Goal: Task Accomplishment & Management: Use online tool/utility

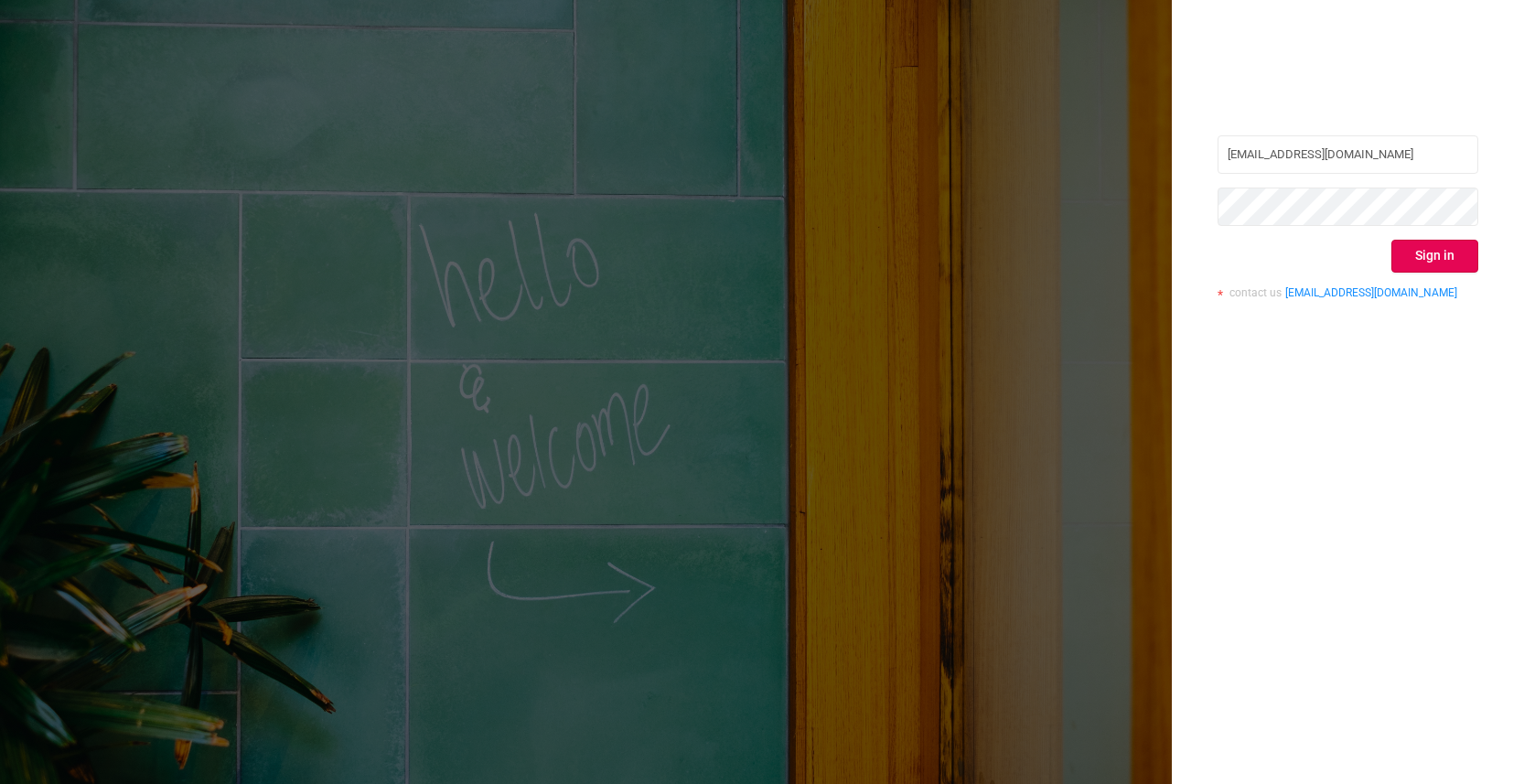
click at [1431, 241] on button "Sign in" at bounding box center [1435, 255] width 87 height 33
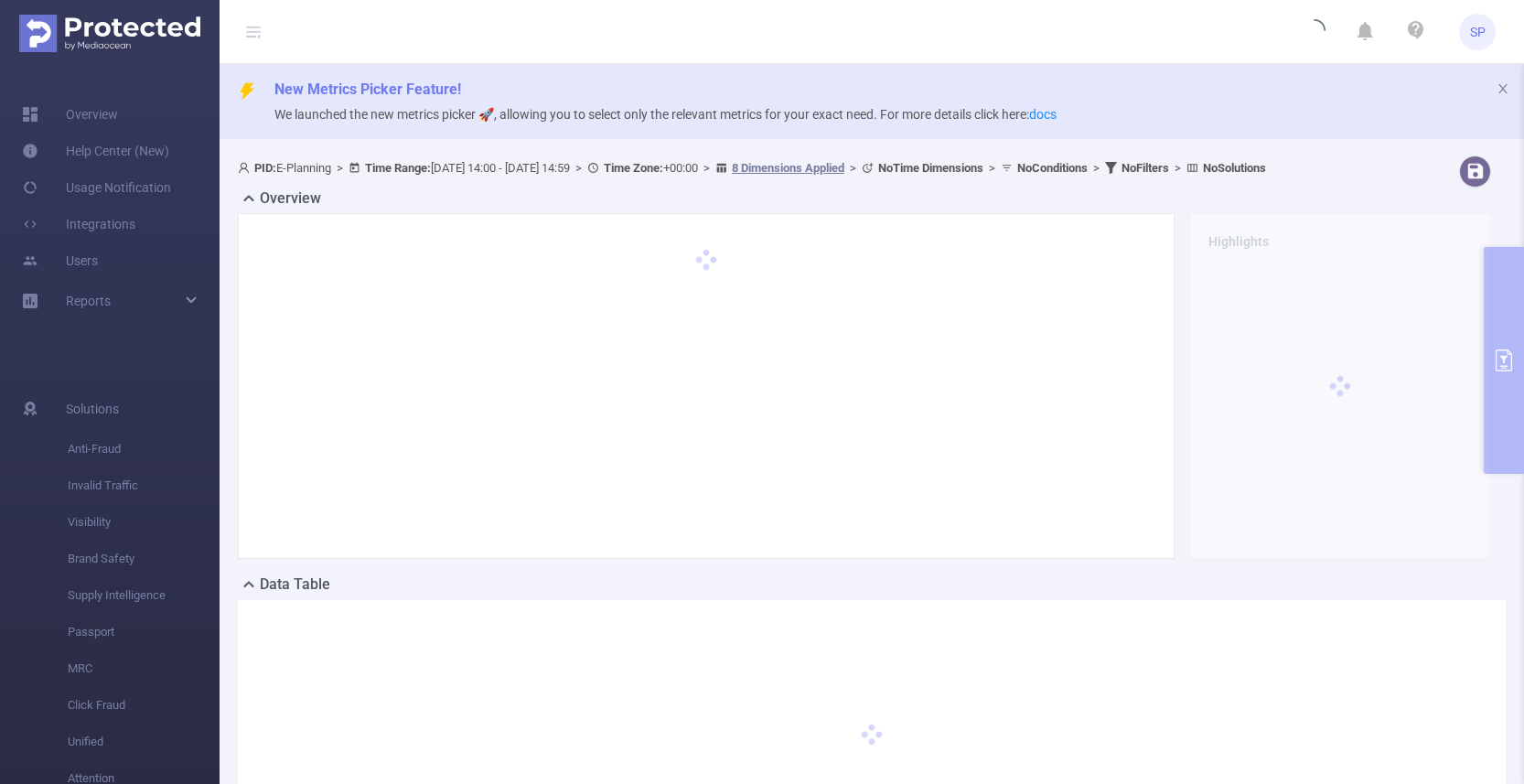
click at [1107, 20] on header "SP" at bounding box center [762, 32] width 1524 height 64
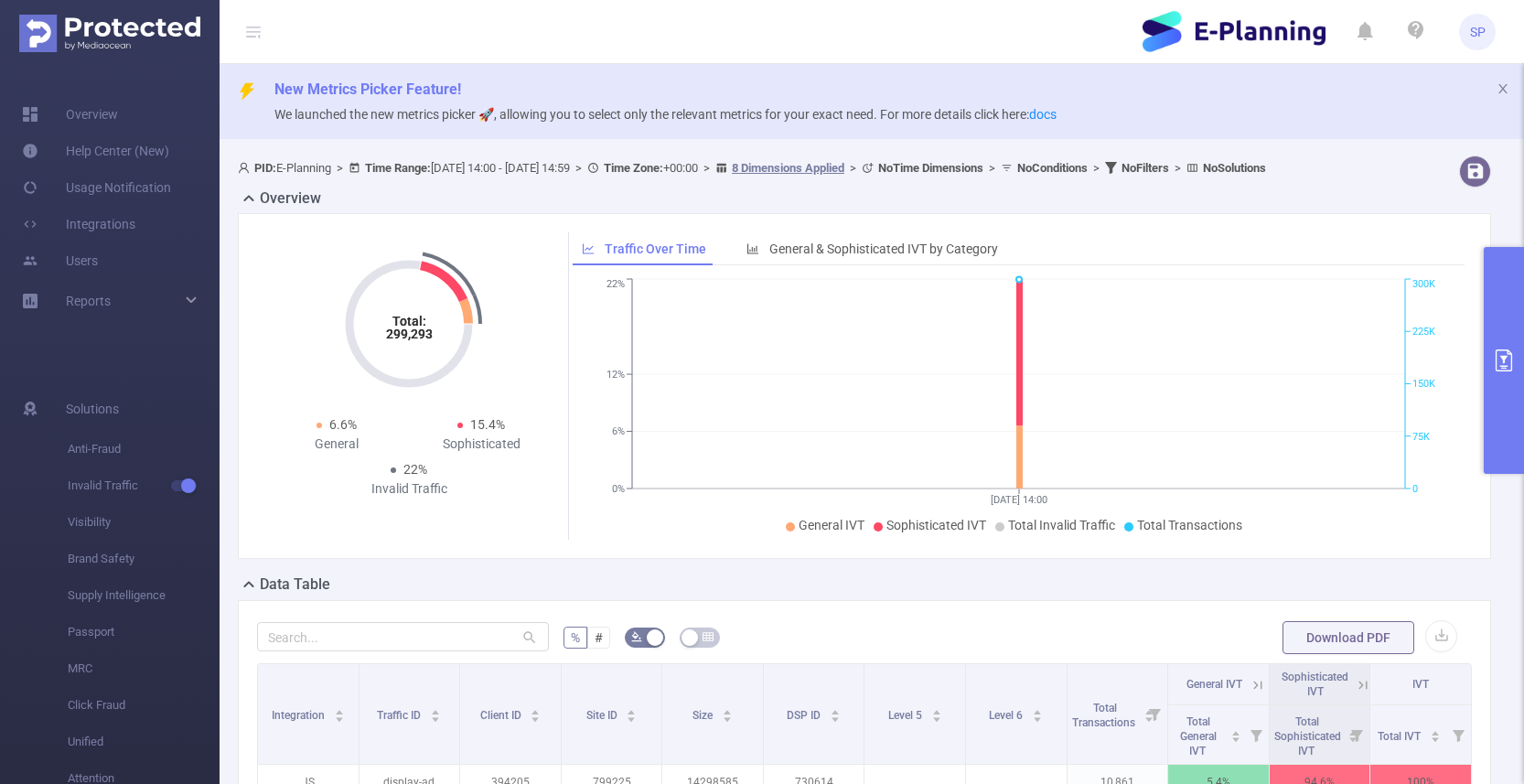
click at [1496, 374] on button "primary" at bounding box center [1503, 361] width 40 height 227
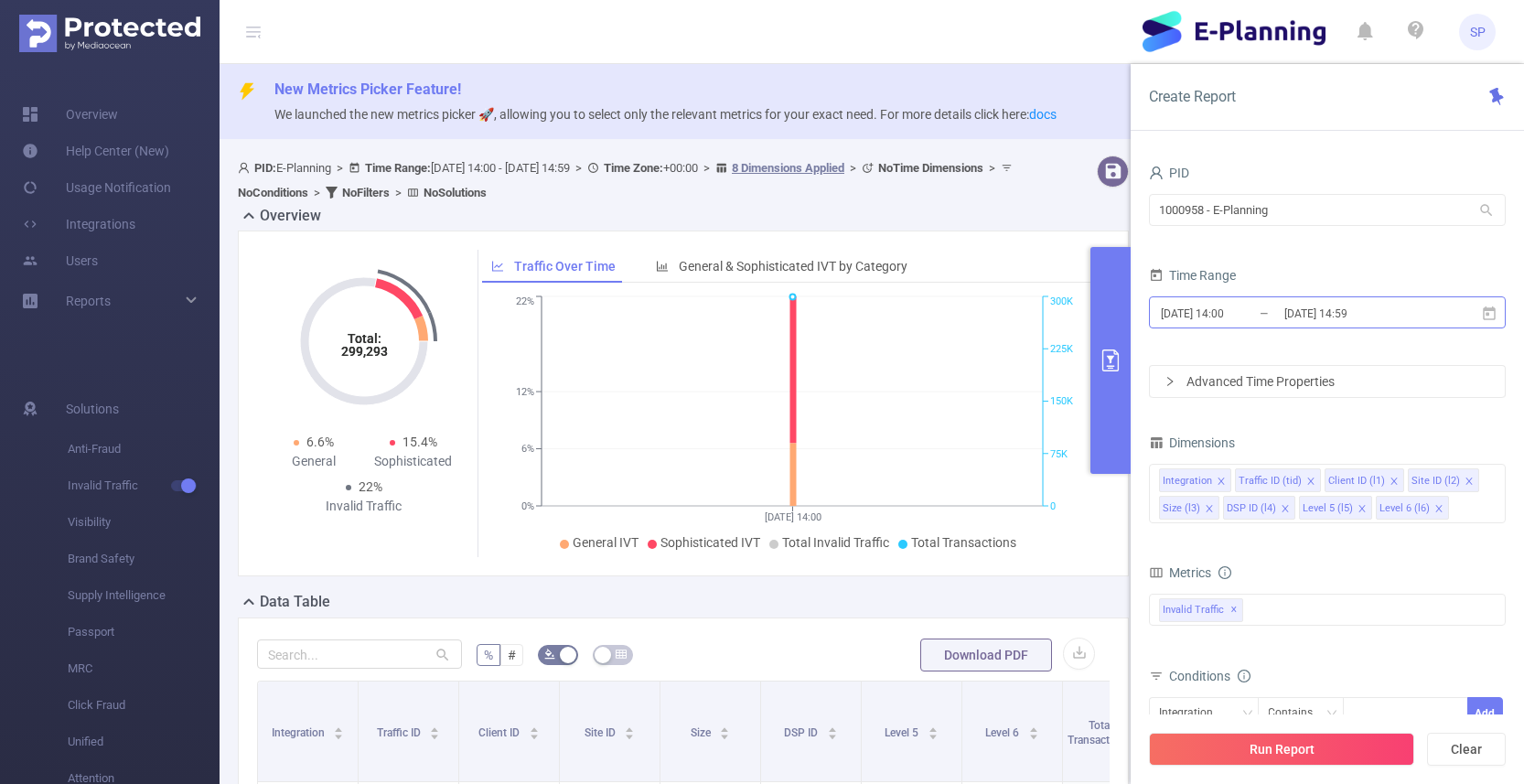
click at [1210, 307] on input "[DATE] 14:00" at bounding box center [1233, 314] width 148 height 24
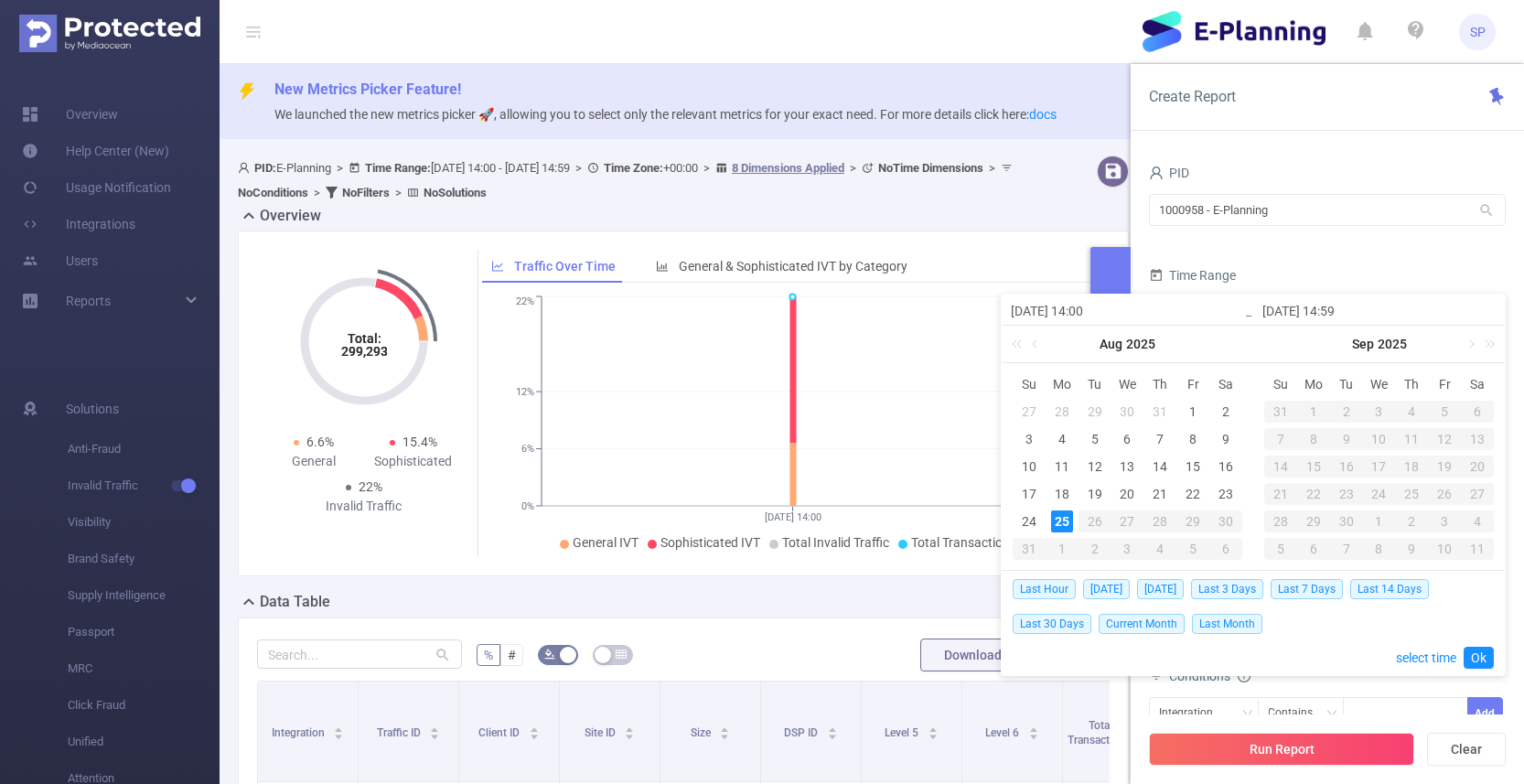
click at [1316, 247] on form "PID 1000958 - E-Planning 1000958 - E-Planning Time Range 2025-08-25 14:00 _ 202…" at bounding box center [1328, 279] width 357 height 238
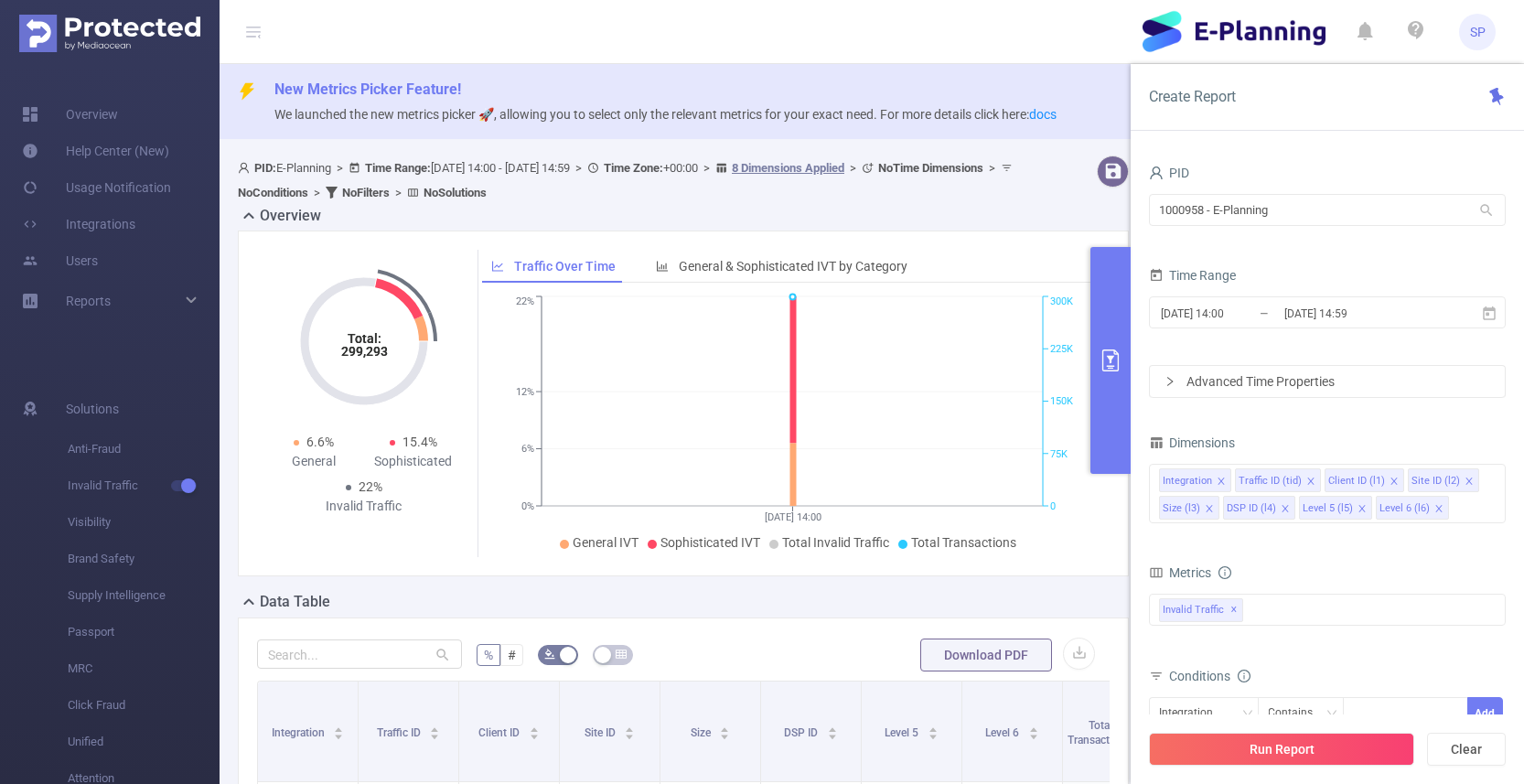
click at [1253, 389] on div "Advanced Time Properties" at bounding box center [1328, 381] width 355 height 31
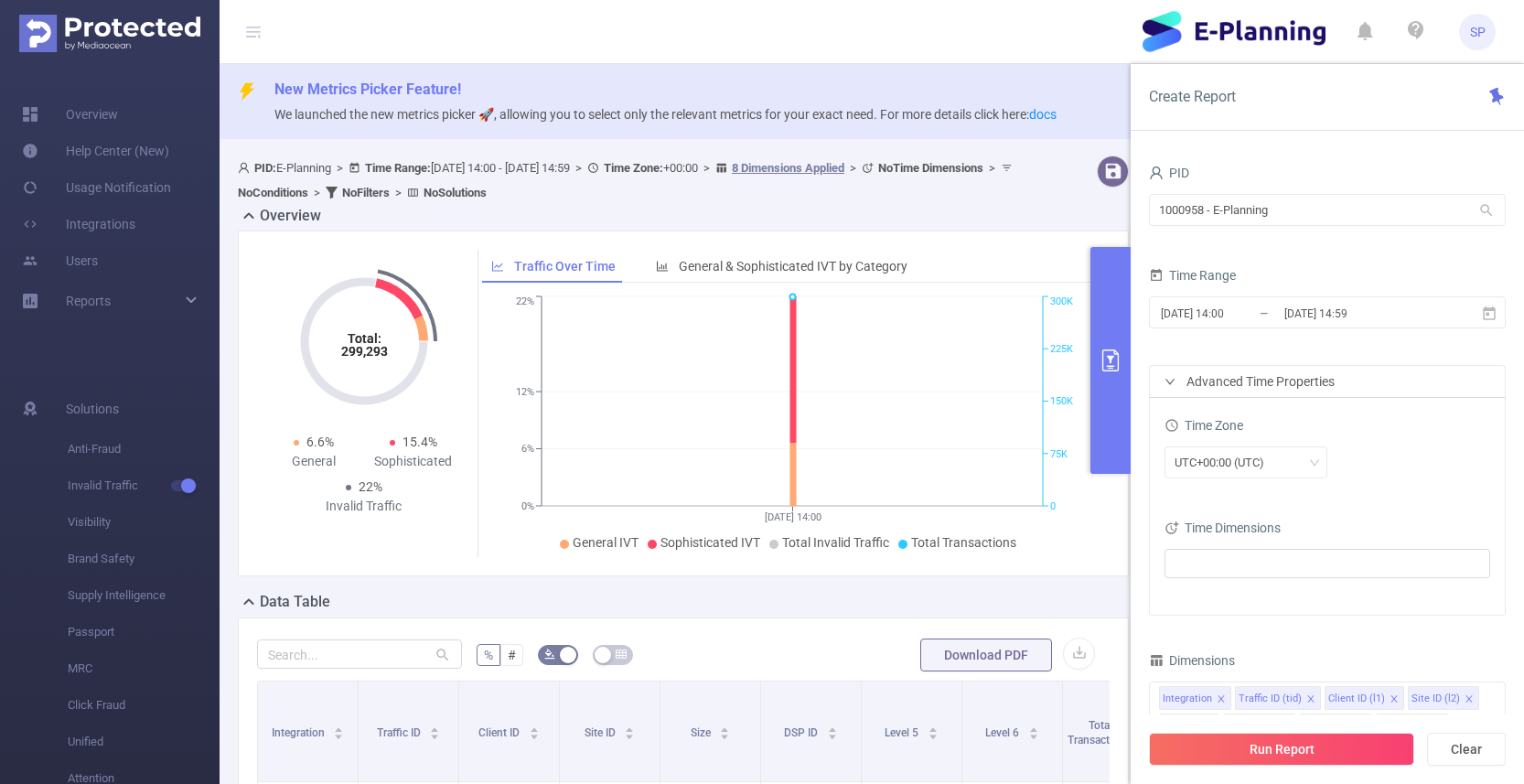
click at [1245, 379] on div "Advanced Time Properties" at bounding box center [1328, 381] width 355 height 31
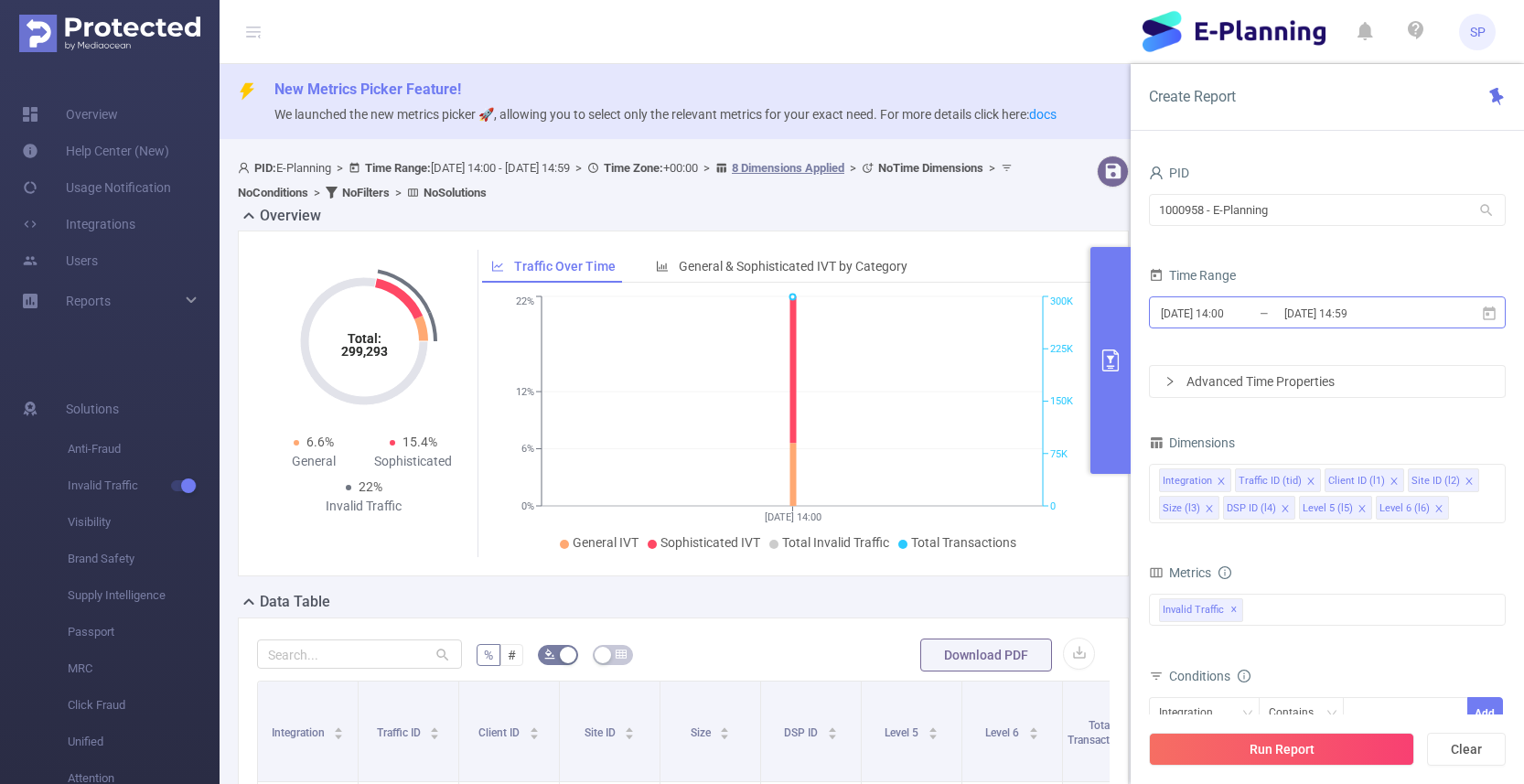
click at [1219, 312] on input "[DATE] 14:00" at bounding box center [1233, 314] width 148 height 24
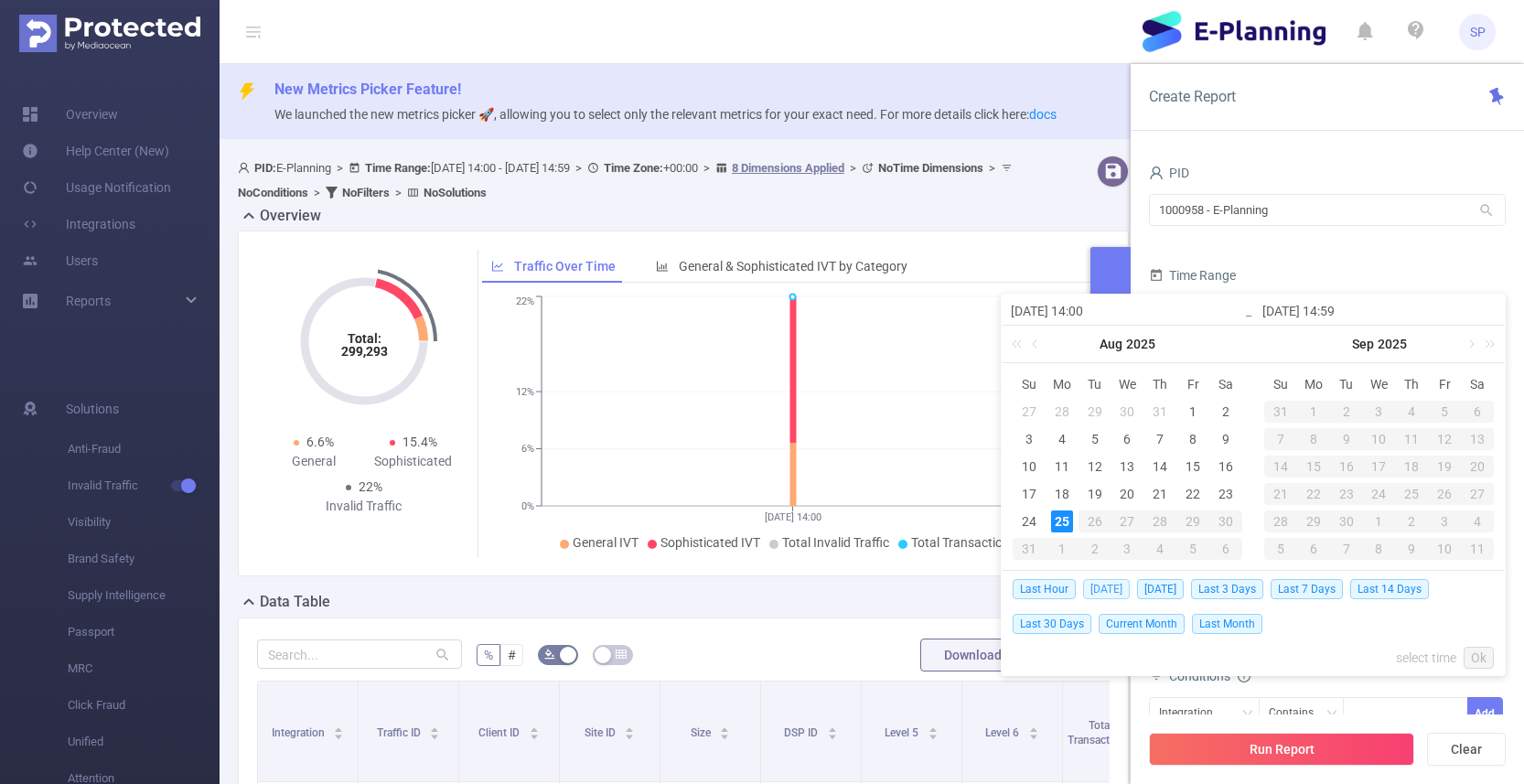
click at [1112, 588] on span "[DATE]" at bounding box center [1107, 589] width 47 height 20
type input "[DATE] 00:00"
type input "[DATE] 23:59"
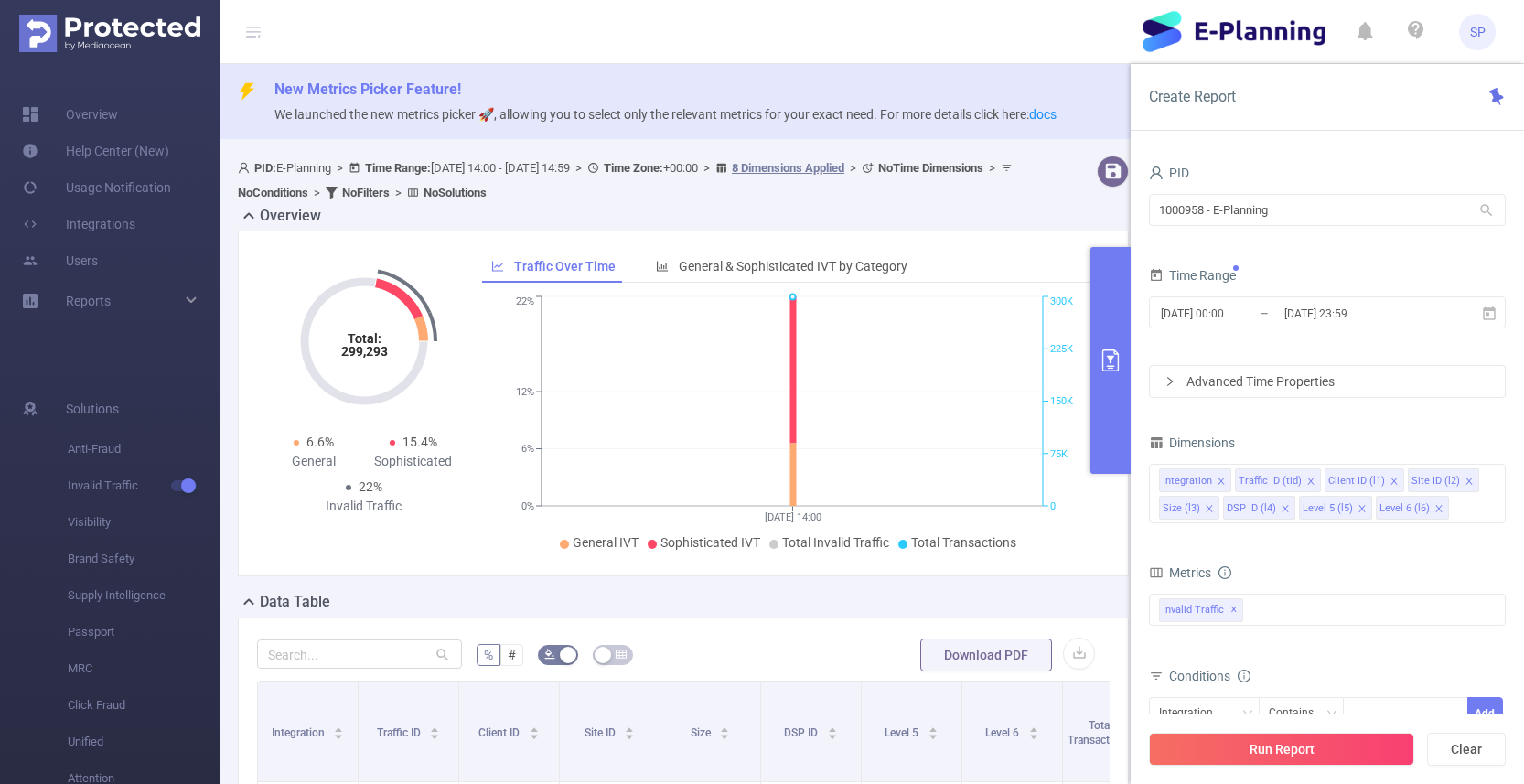
click at [1266, 352] on form "PID 1000958 - E-Planning 1000958 - E-Planning Time Range 2025-08-25 00:00 _ 202…" at bounding box center [1328, 279] width 357 height 238
click at [1250, 387] on div "Advanced Time Properties" at bounding box center [1328, 381] width 355 height 31
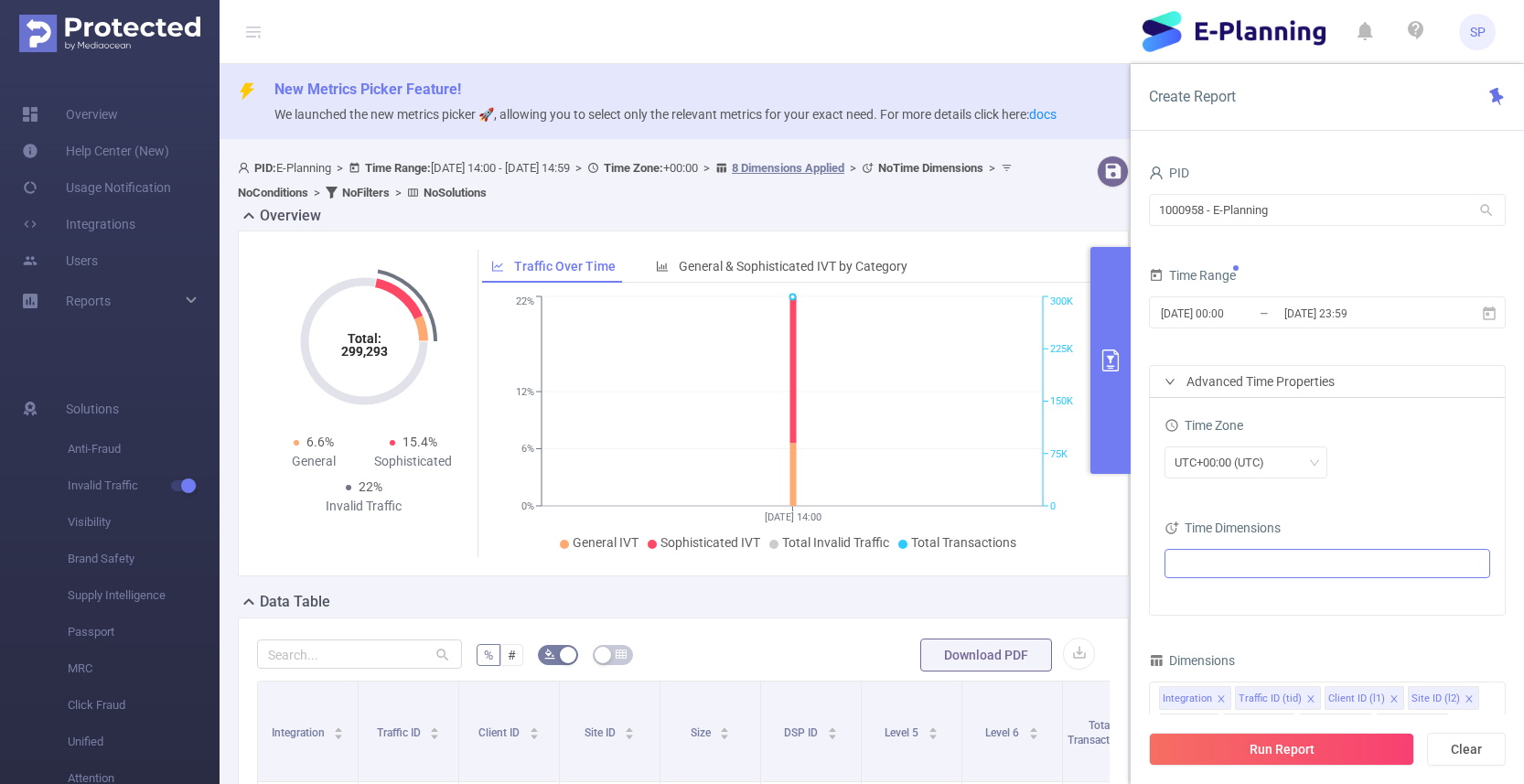
click at [1248, 559] on ul at bounding box center [1320, 563] width 301 height 27
click at [1242, 380] on div "Advanced Time Properties" at bounding box center [1328, 381] width 355 height 31
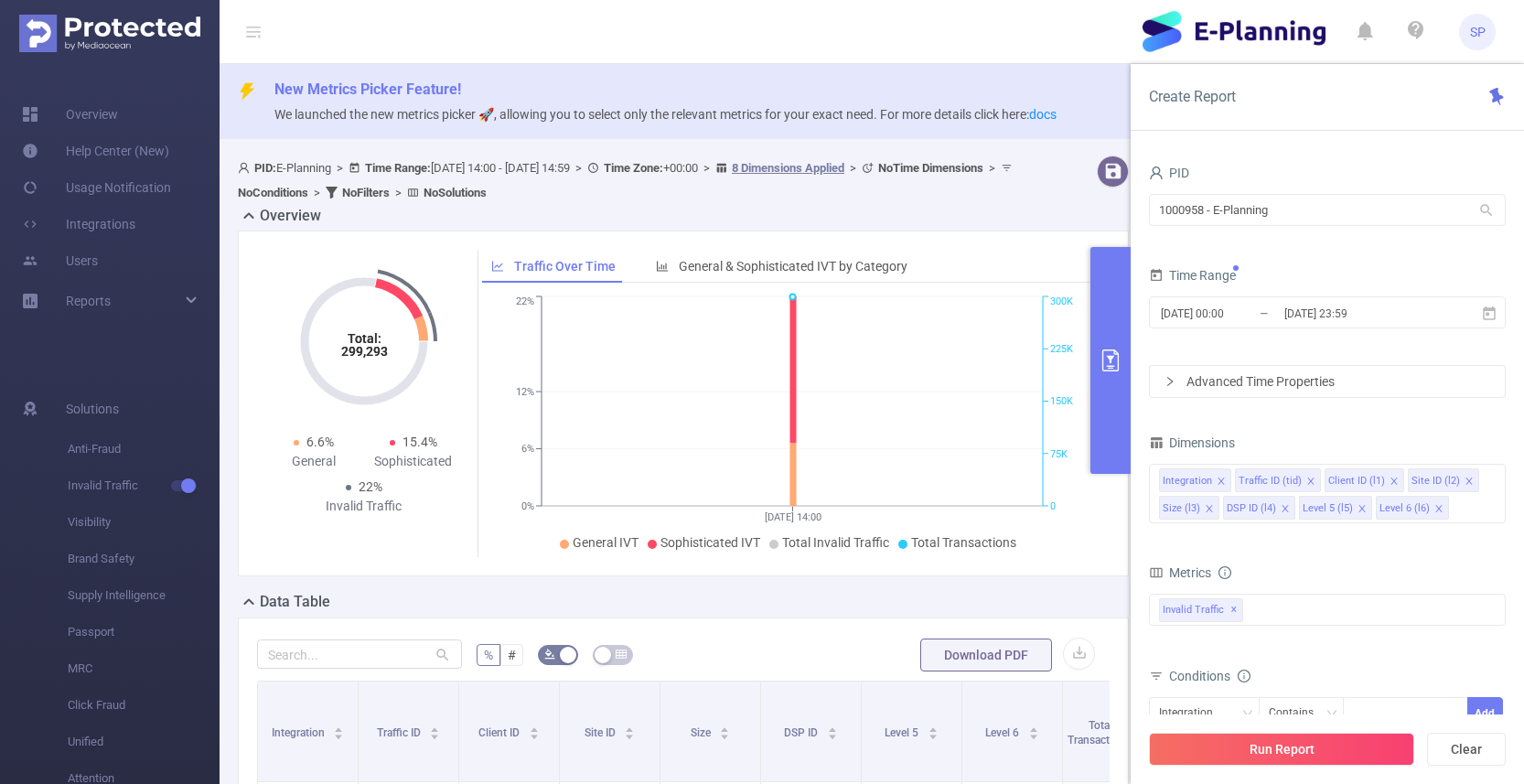
click at [1244, 342] on div "Time Range 2025-08-25 00:00 _ 2025-08-25 23:59" at bounding box center [1328, 303] width 357 height 81
click at [1483, 755] on button "Clear" at bounding box center [1467, 748] width 79 height 33
type input "[DATE] 14:00"
type input "[DATE] 14:59"
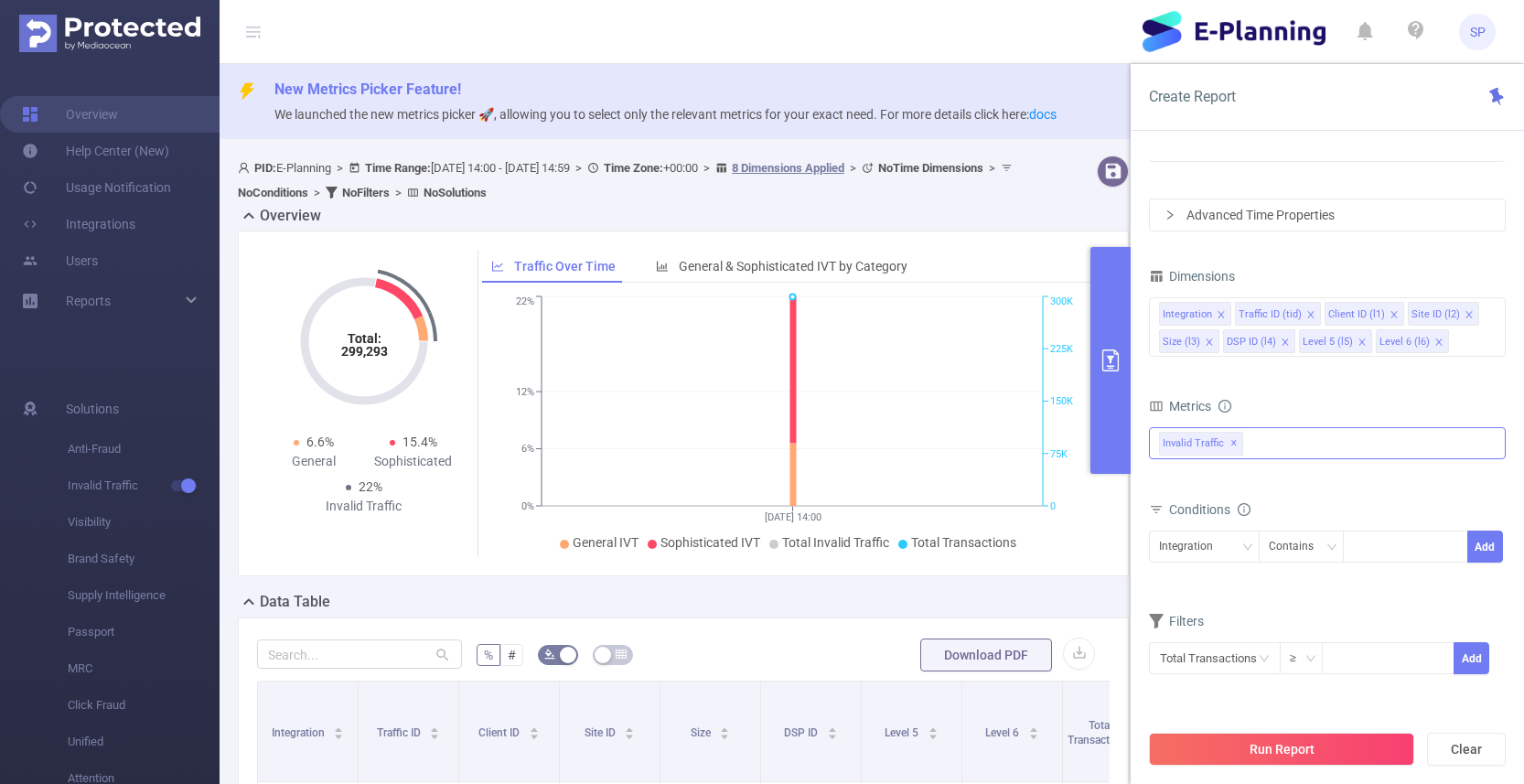
click at [1231, 444] on span "✕" at bounding box center [1234, 443] width 8 height 22
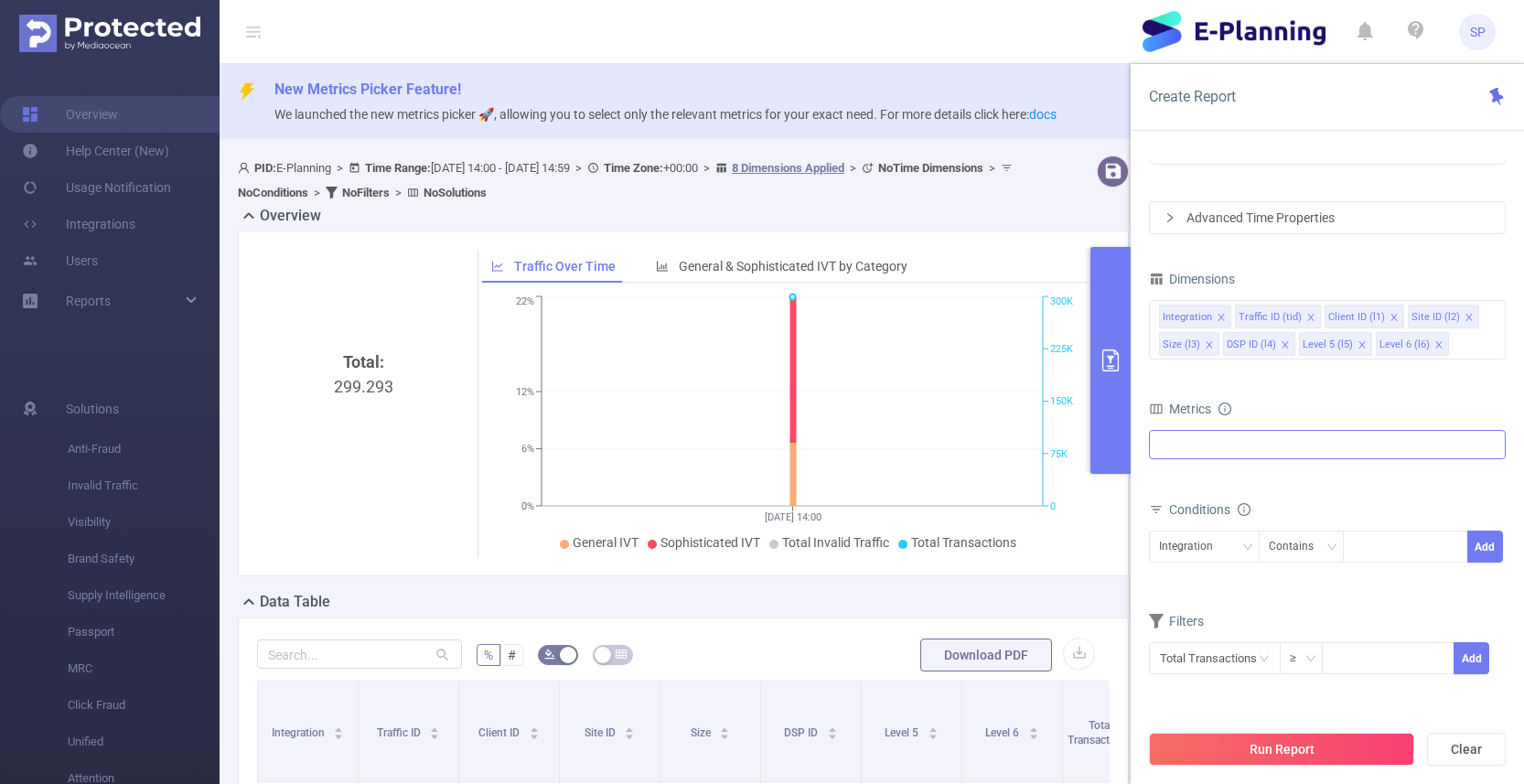
click at [1235, 416] on div "Metrics" at bounding box center [1328, 411] width 357 height 30
click at [1227, 452] on div at bounding box center [1328, 444] width 357 height 29
click at [1233, 463] on span "Anti-Fraud" at bounding box center [1347, 454] width 313 height 24
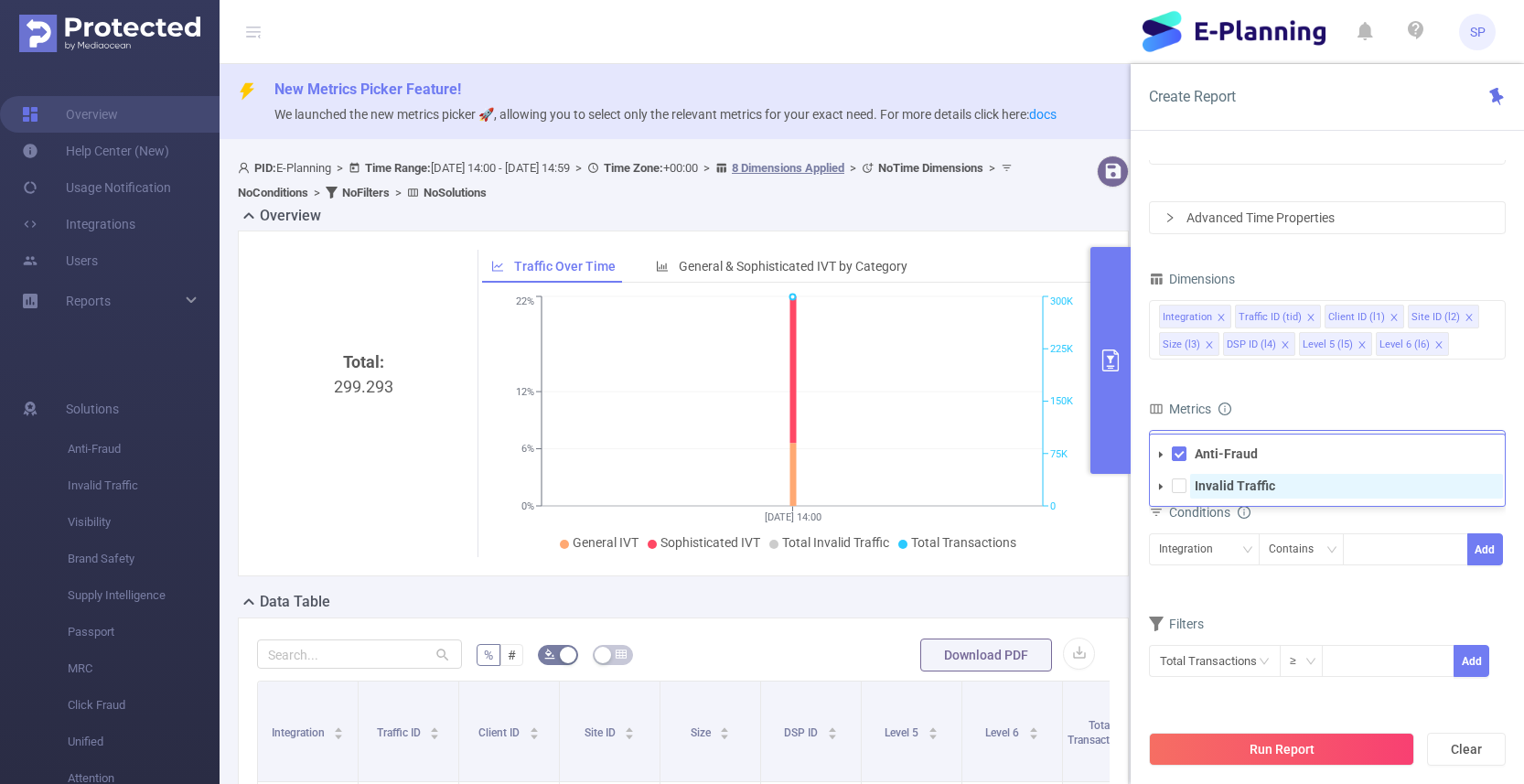
click at [1224, 490] on strong "Invalid Traffic" at bounding box center [1235, 486] width 81 height 15
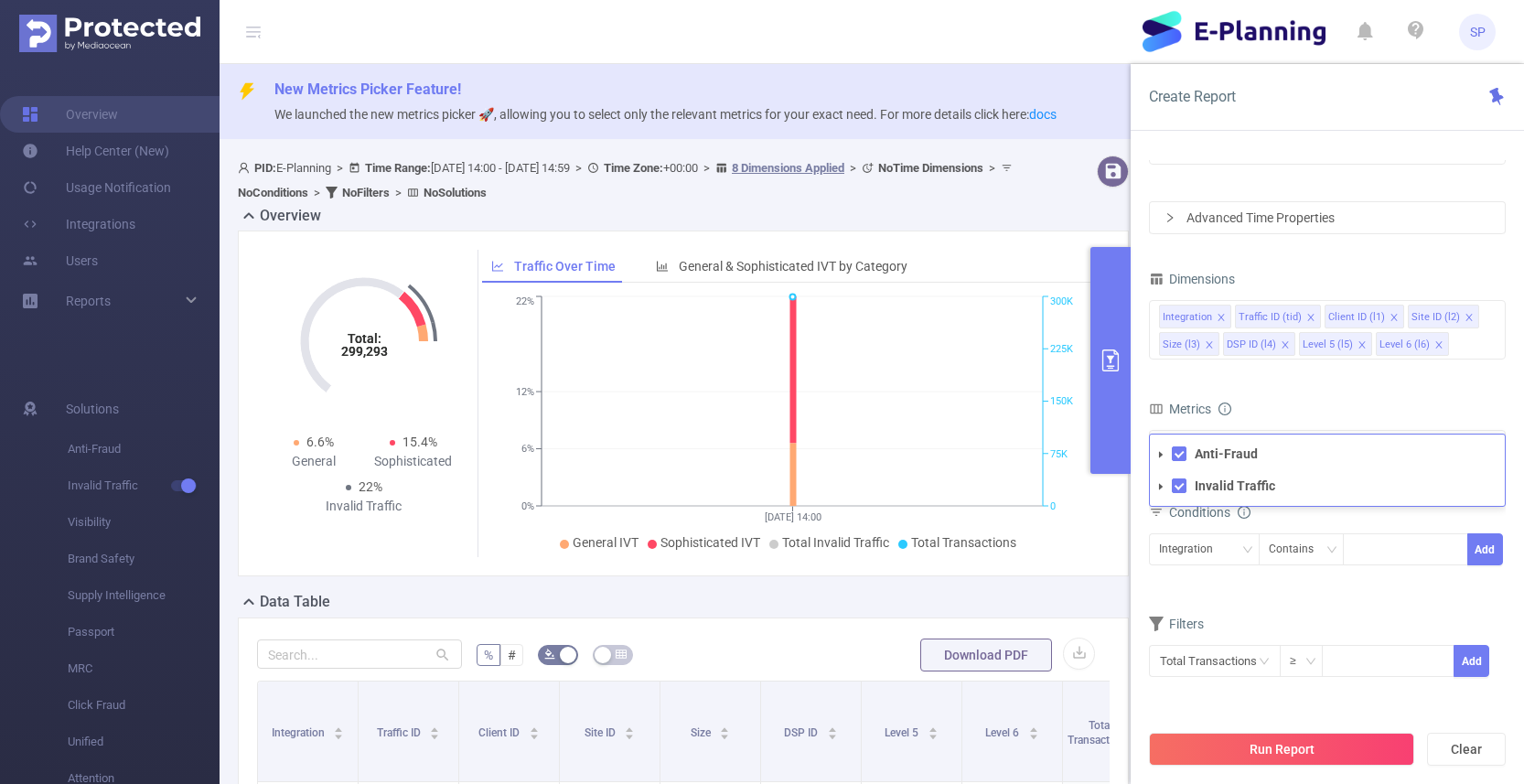
click at [1264, 397] on div "Metrics" at bounding box center [1328, 411] width 357 height 30
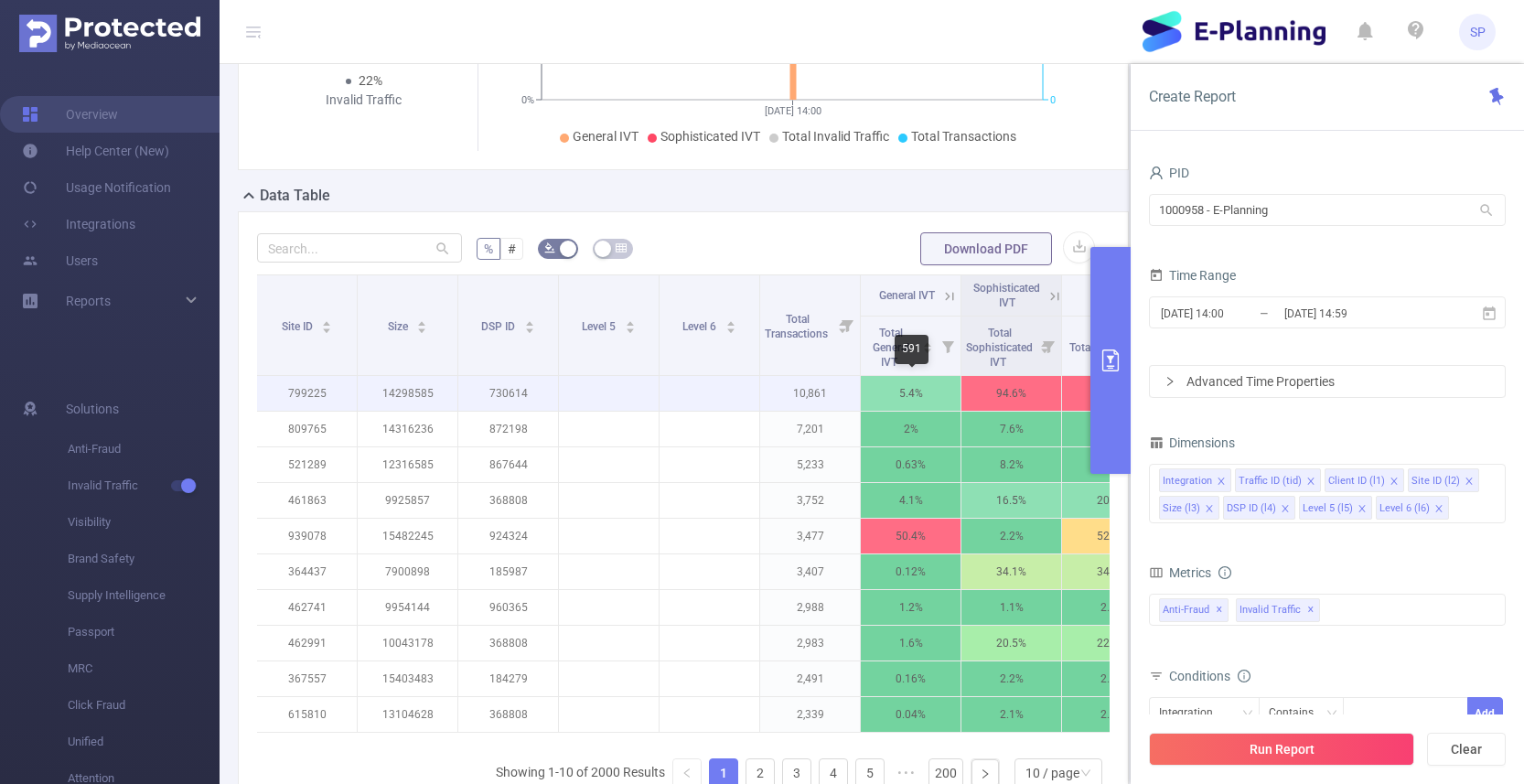
scroll to position [0, 360]
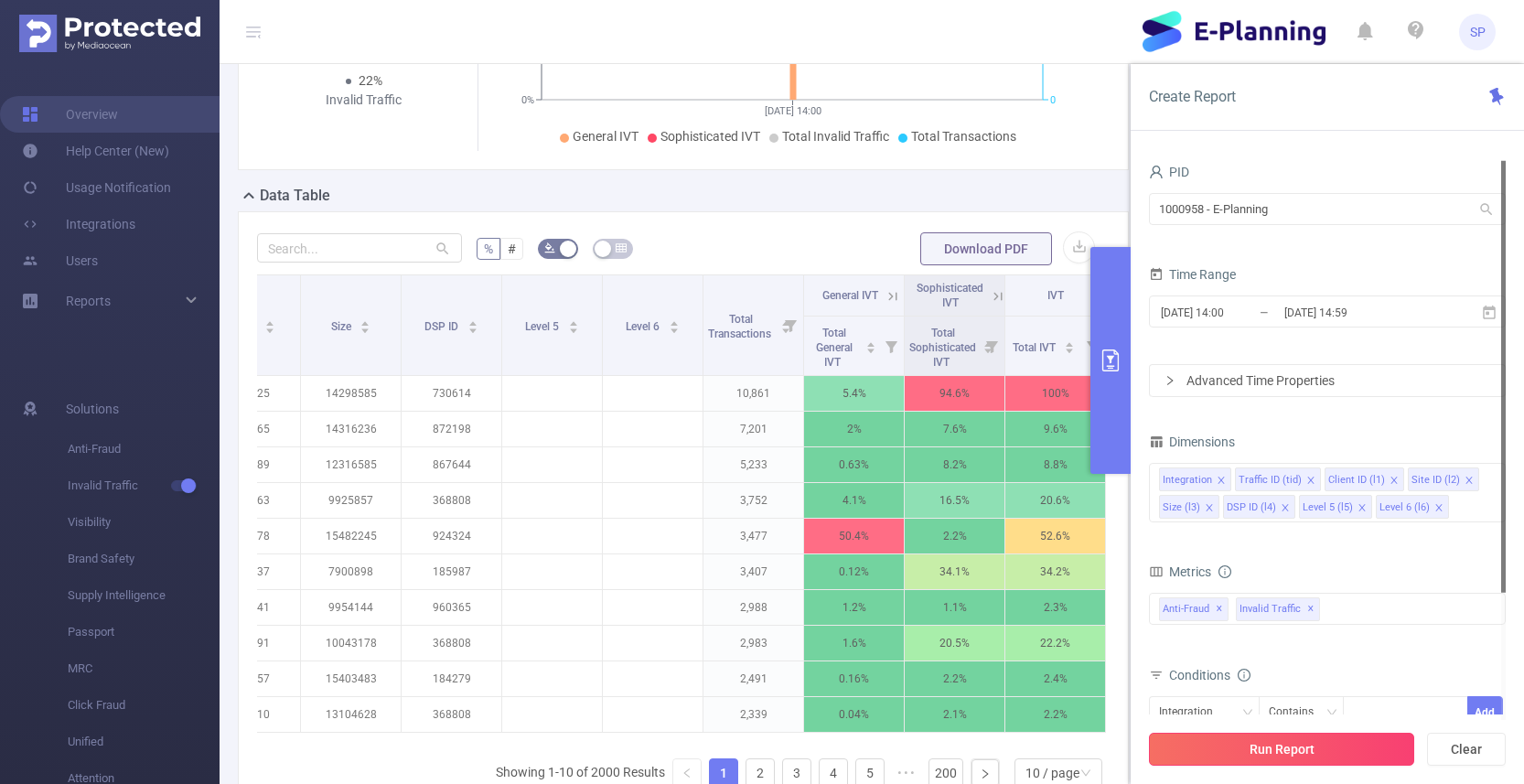
click at [1292, 757] on button "Run Report" at bounding box center [1282, 748] width 266 height 33
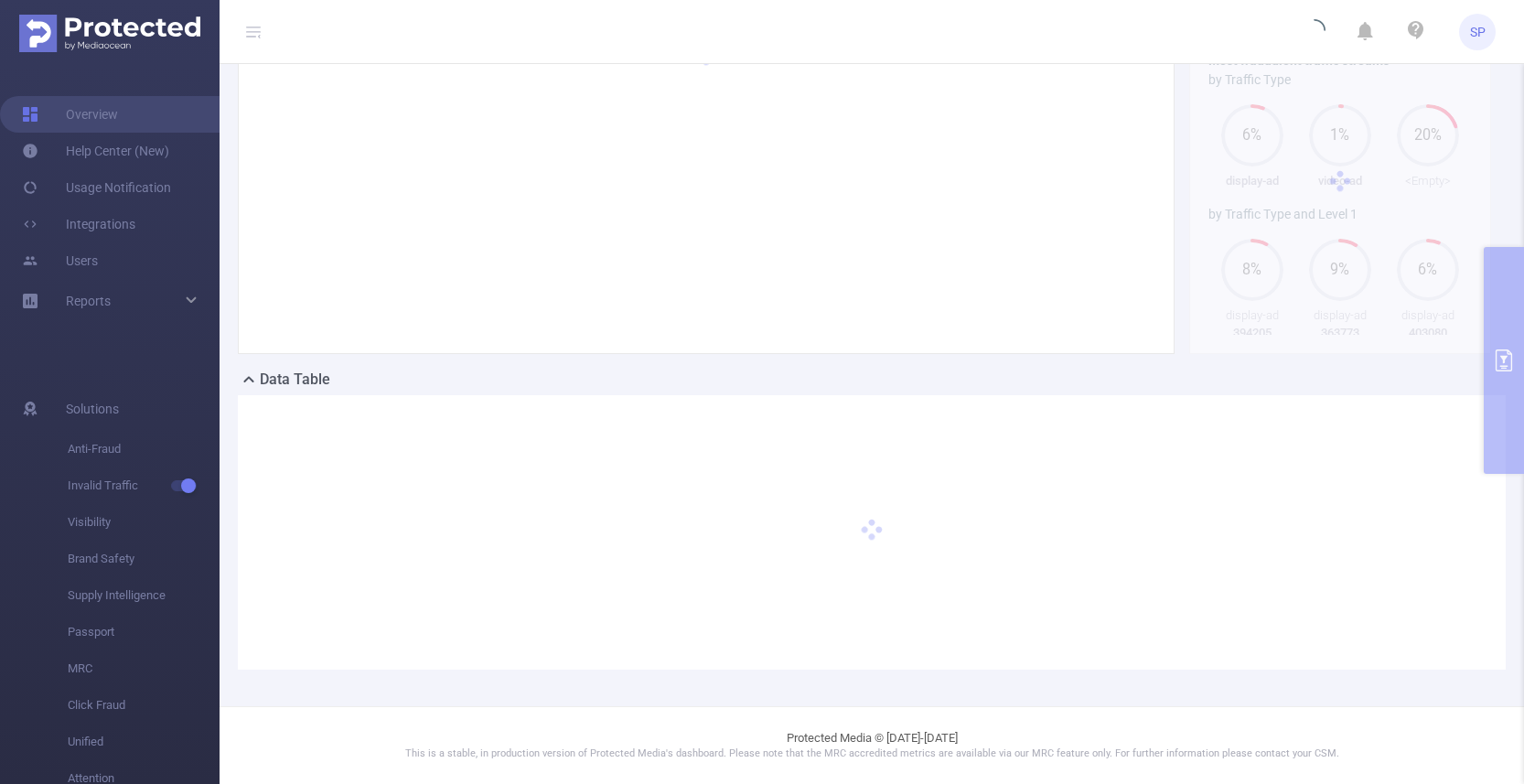
scroll to position [0, 0]
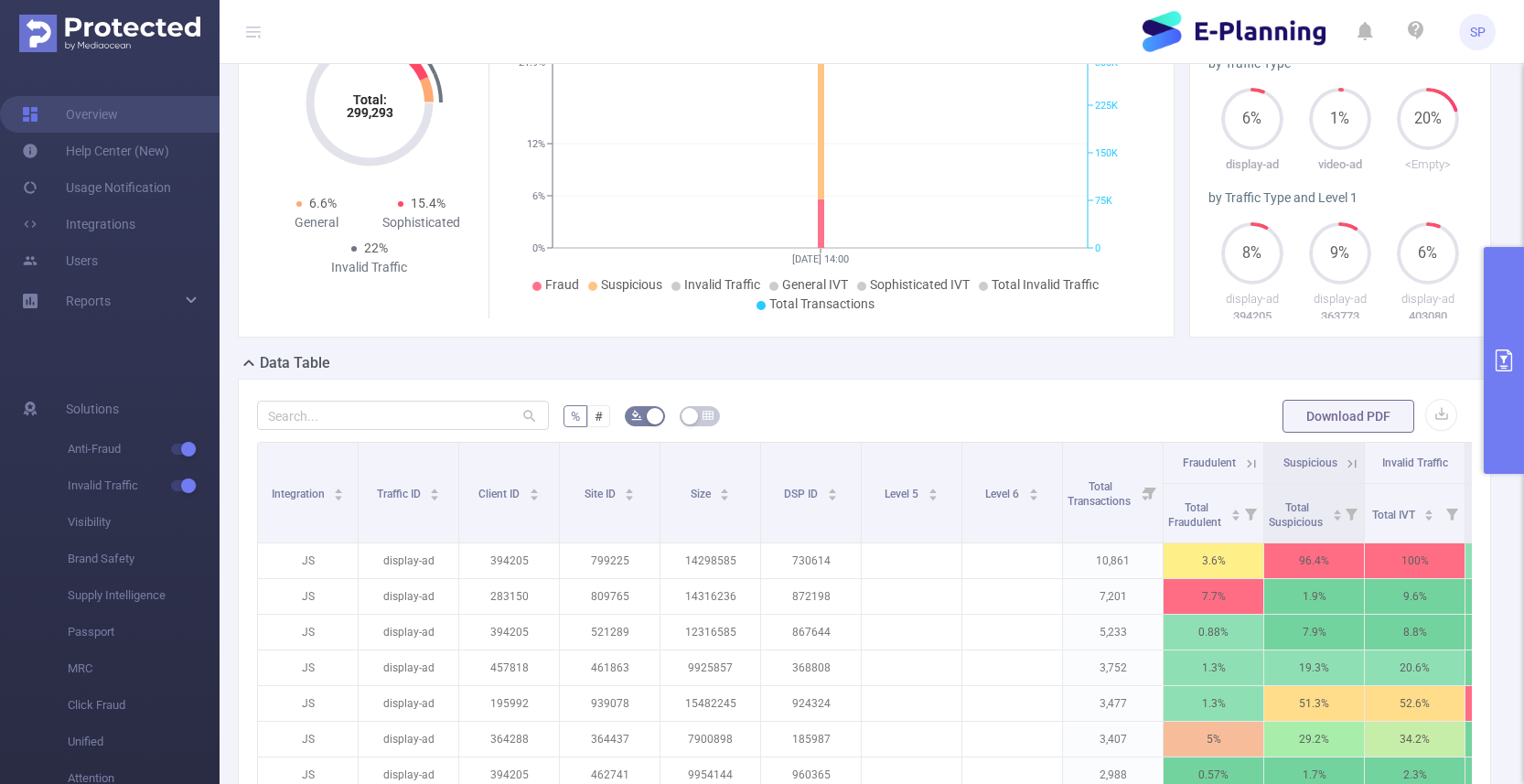
click at [966, 26] on header "SP" at bounding box center [762, 32] width 1524 height 64
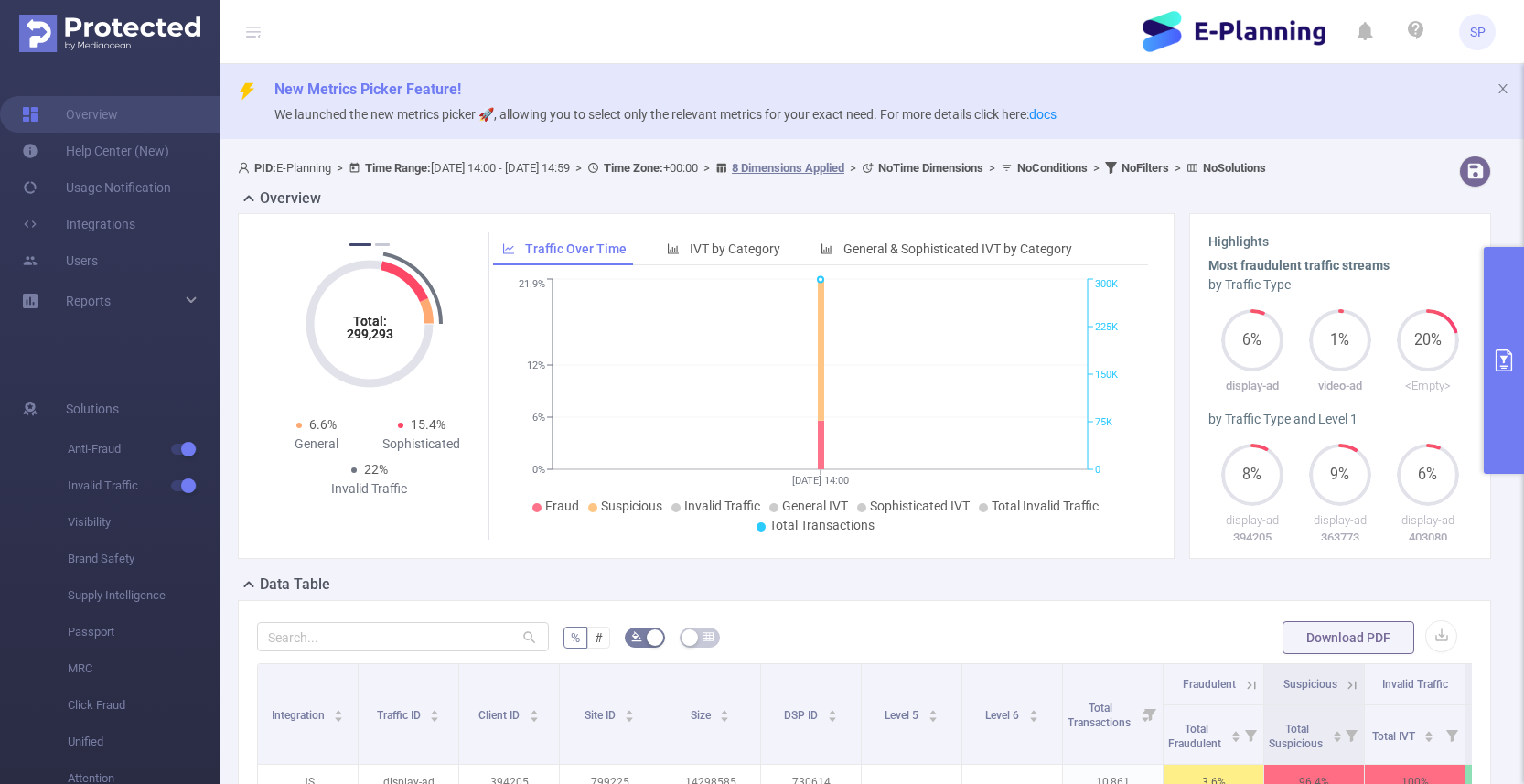
click at [1501, 365] on icon "primary" at bounding box center [1503, 360] width 22 height 22
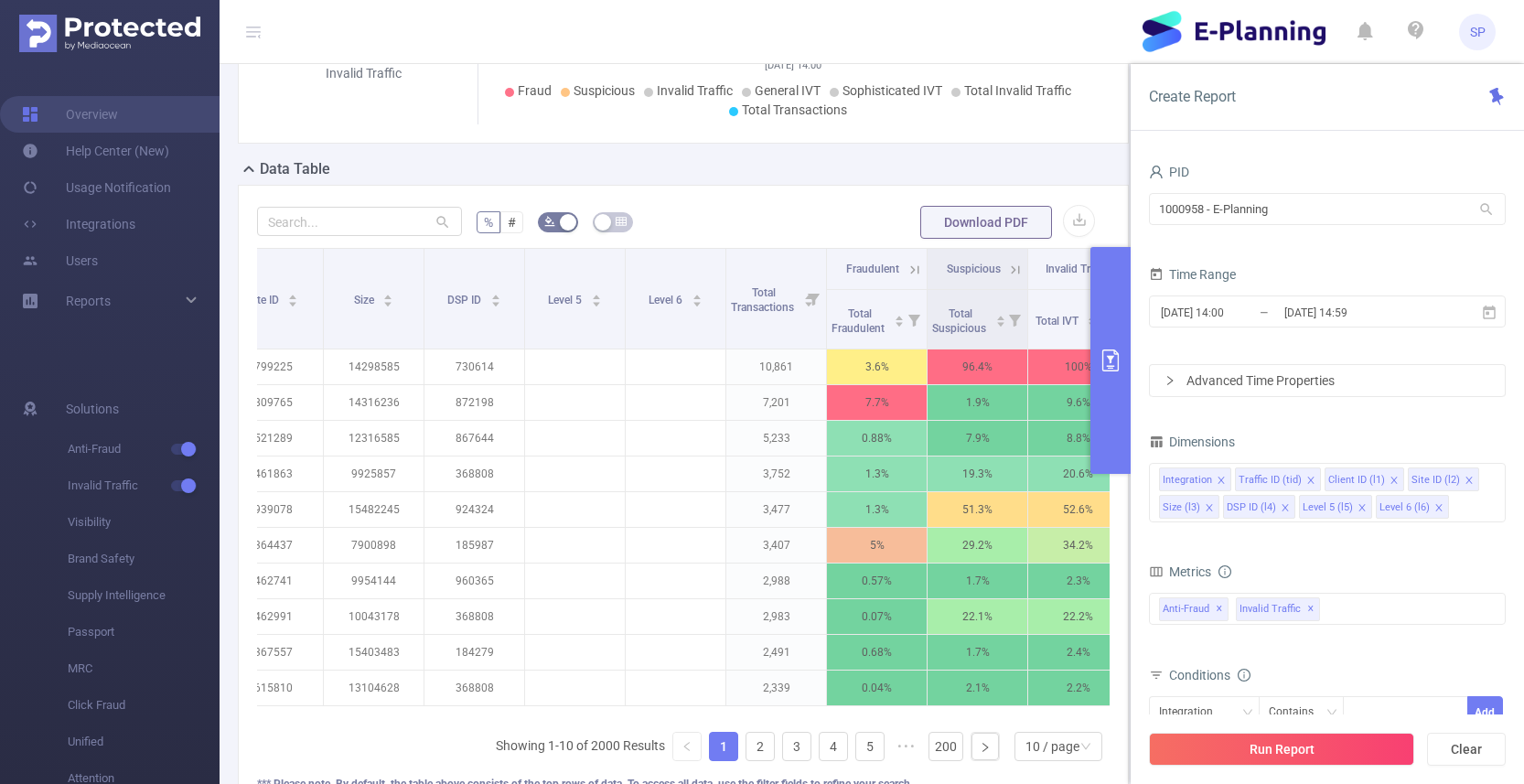
scroll to position [431, 0]
click at [1204, 307] on input "[DATE] 14:00" at bounding box center [1233, 313] width 148 height 24
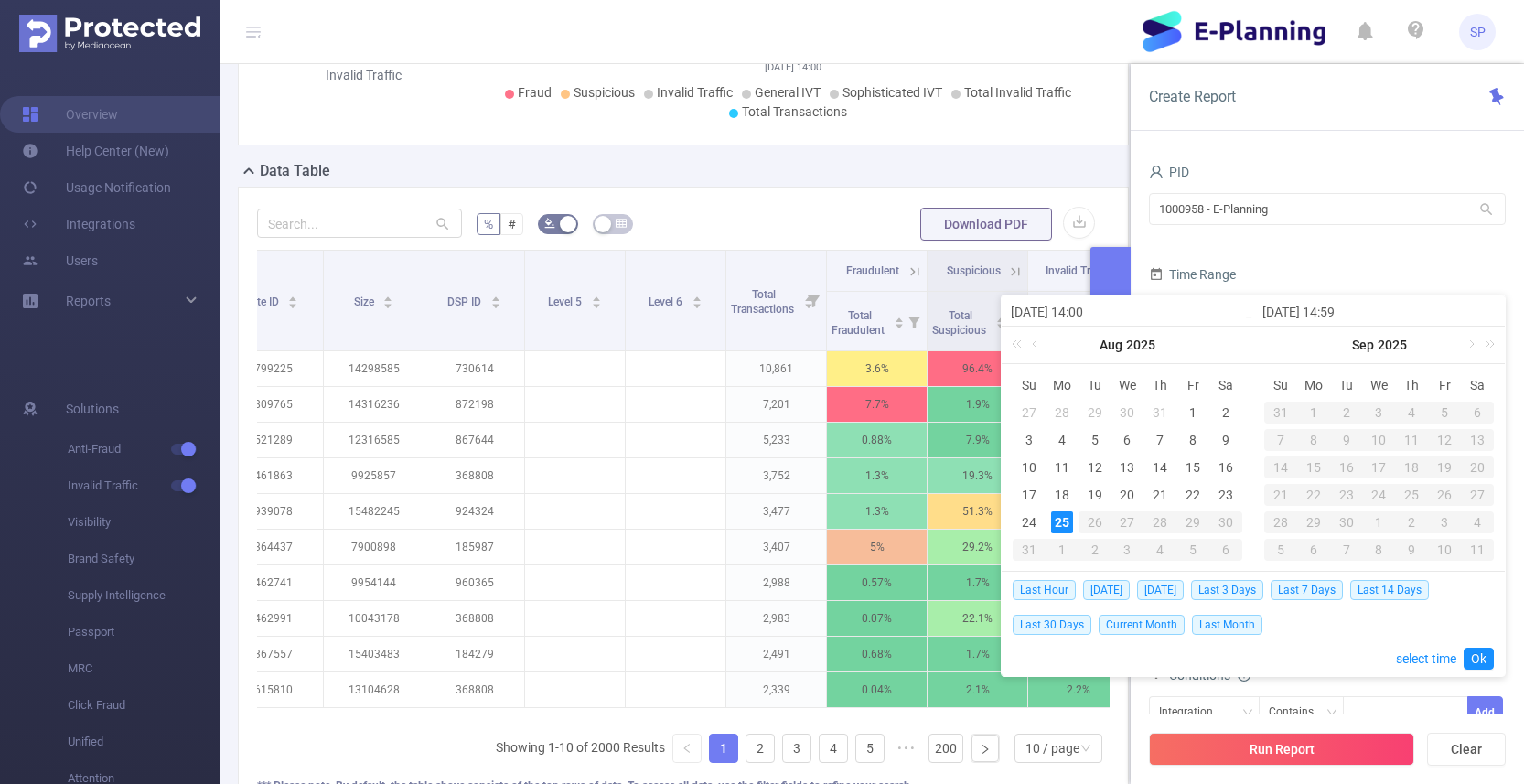
click at [1227, 271] on span "Time Range" at bounding box center [1193, 274] width 87 height 15
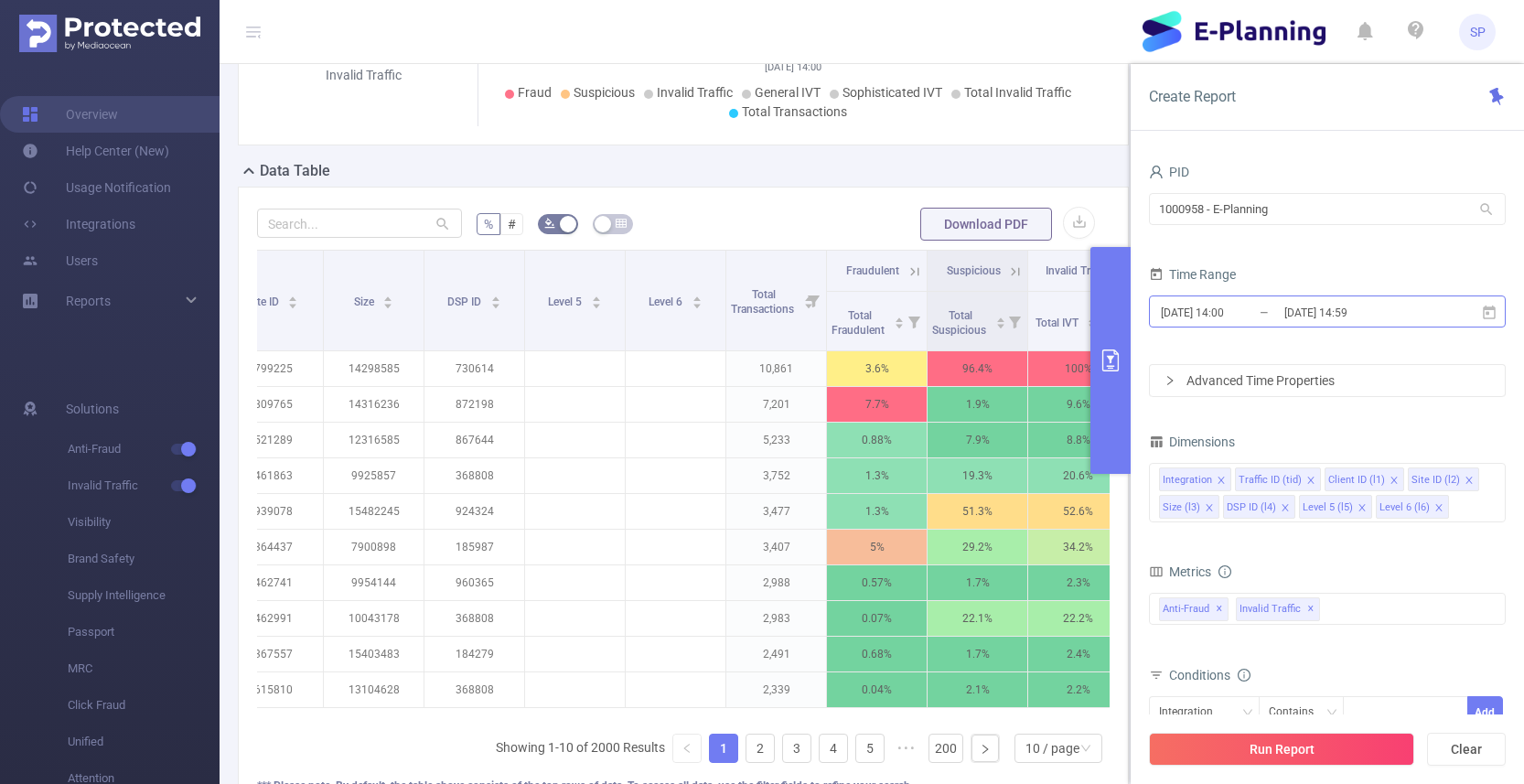
click at [1215, 319] on input "[DATE] 14:00" at bounding box center [1233, 313] width 148 height 24
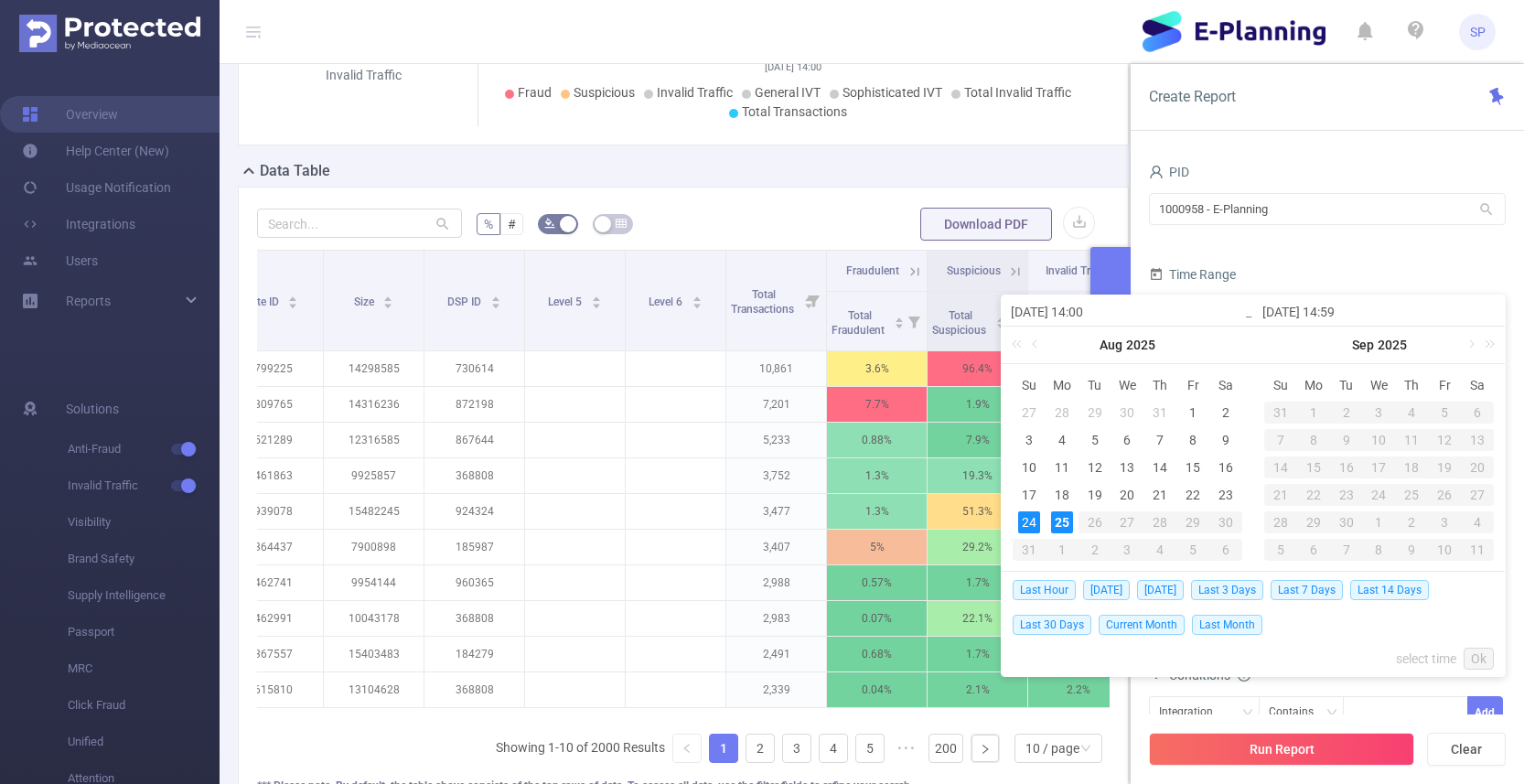
click at [1114, 589] on span "[DATE]" at bounding box center [1107, 590] width 47 height 20
type input "[DATE] 00:00"
type input "[DATE] 23:59"
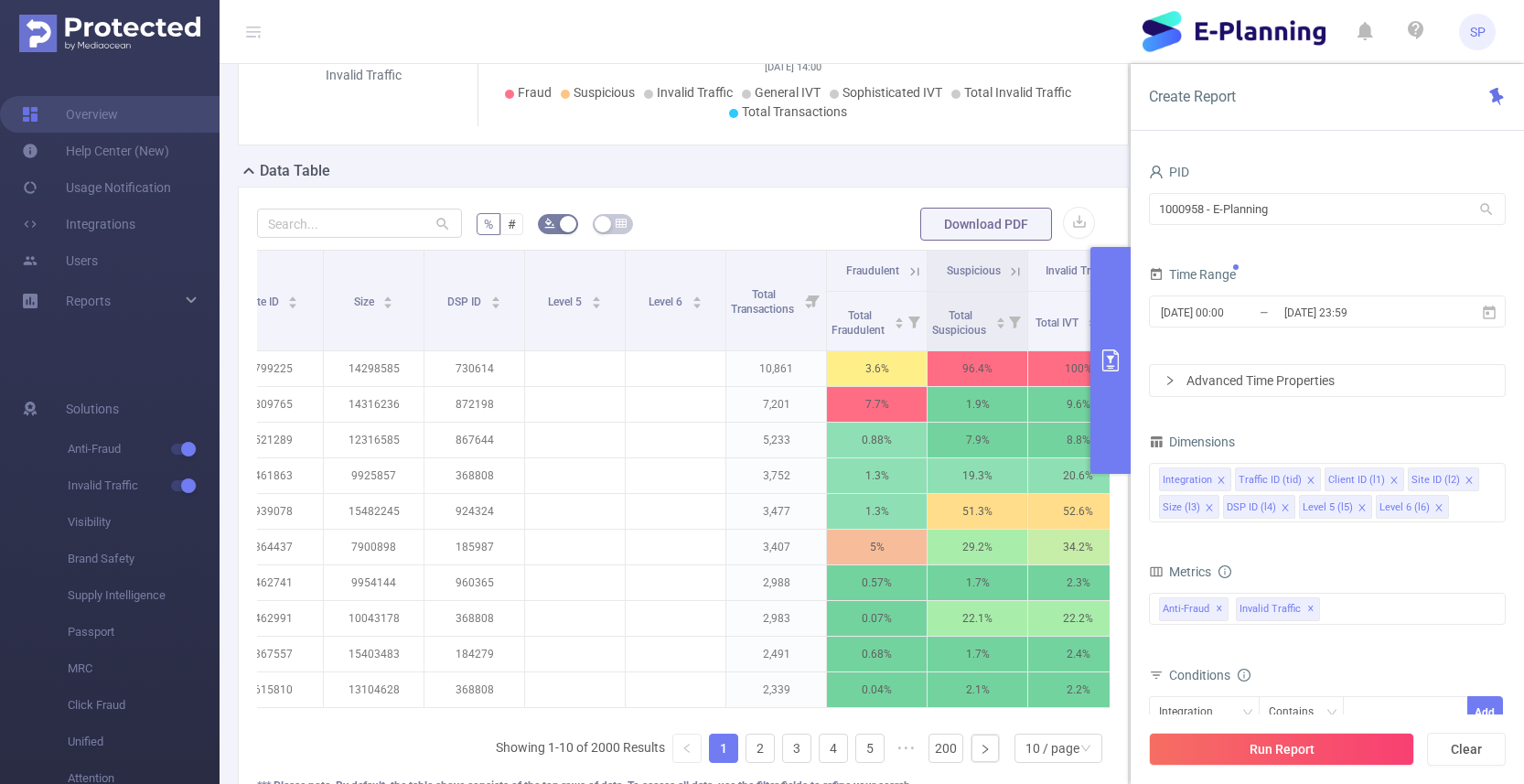
click at [1297, 256] on form "PID 1000958 - E-Planning 1000958 - E-Planning Time Range [DATE] 00:00 _ [DATE] …" at bounding box center [1328, 278] width 357 height 238
